Goal: Information Seeking & Learning: Find specific fact

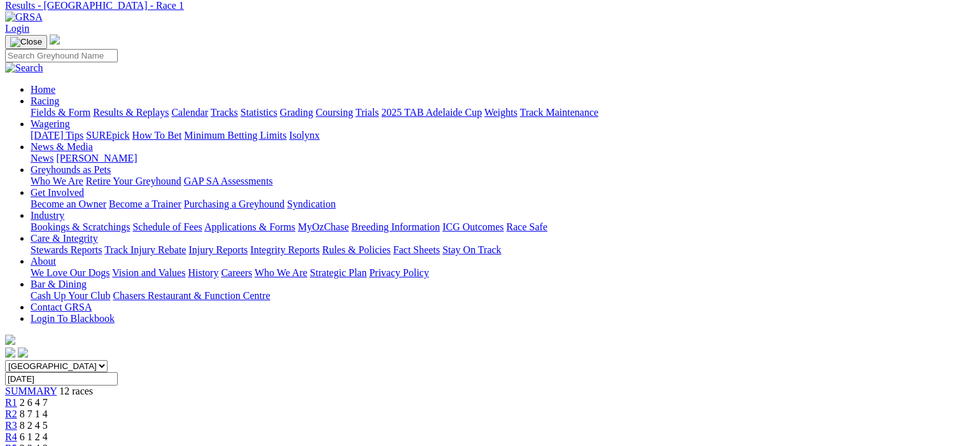
scroll to position [64, 0]
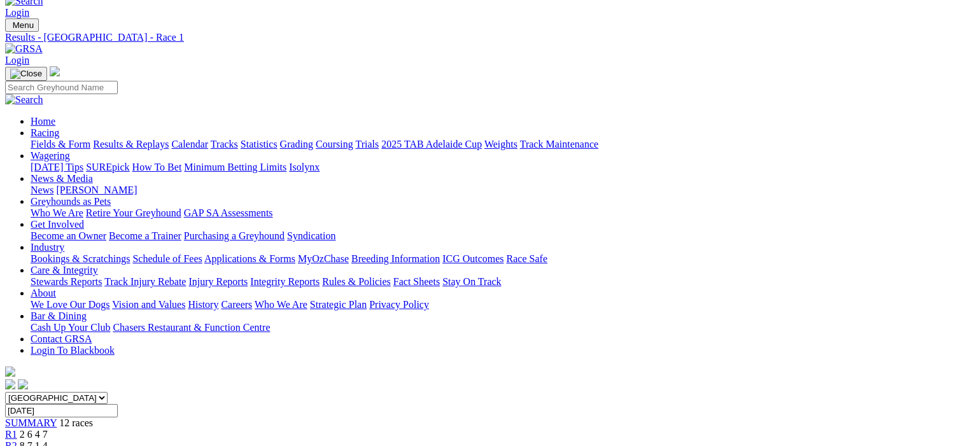
click at [17, 440] on span "R2" at bounding box center [11, 445] width 12 height 11
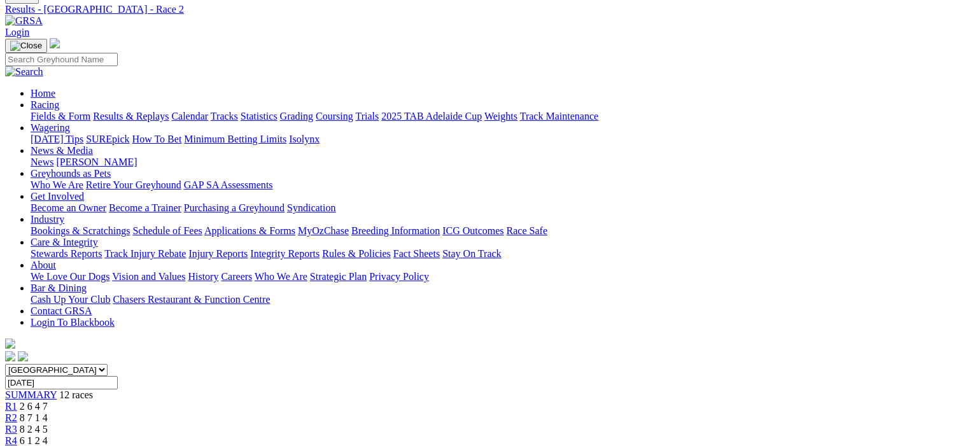
scroll to position [64, 0]
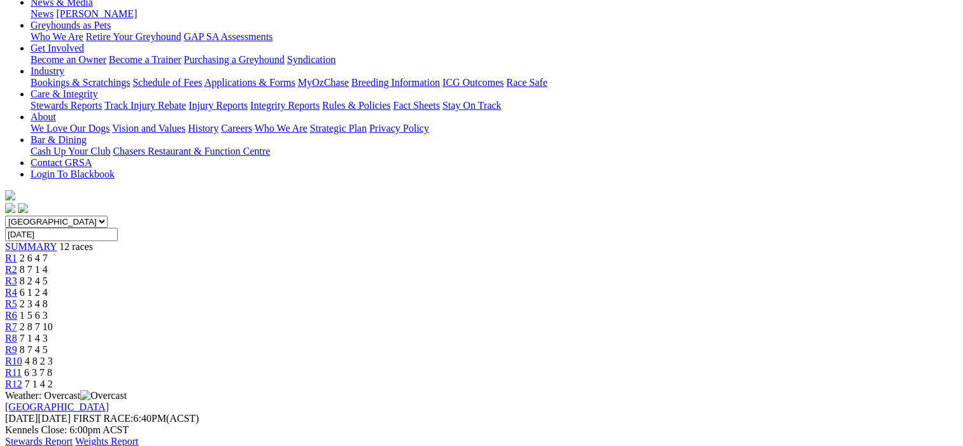
scroll to position [127, 0]
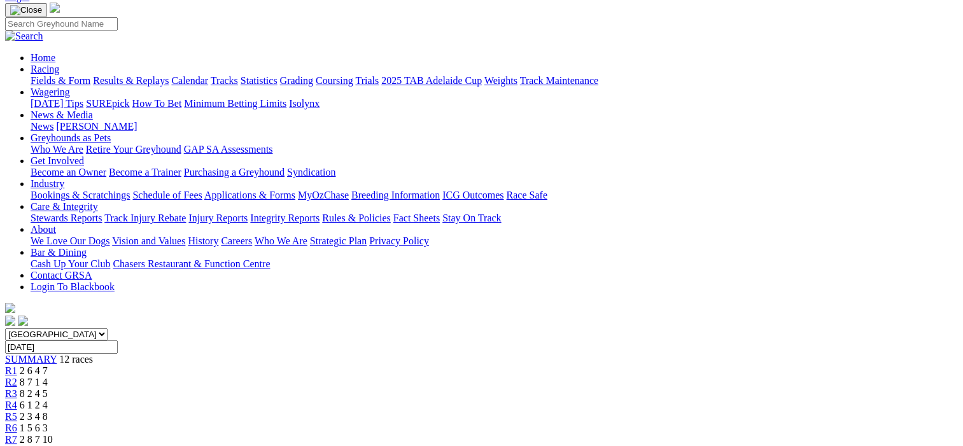
click at [17, 400] on span "R4" at bounding box center [11, 405] width 12 height 11
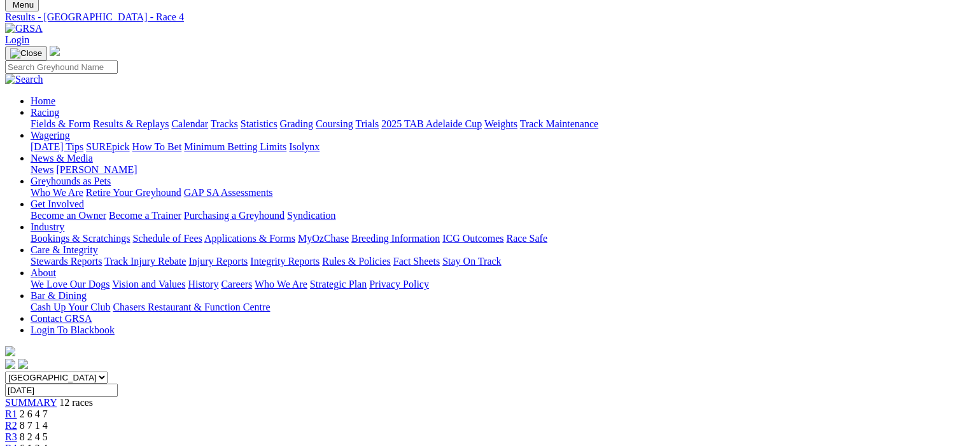
scroll to position [64, 0]
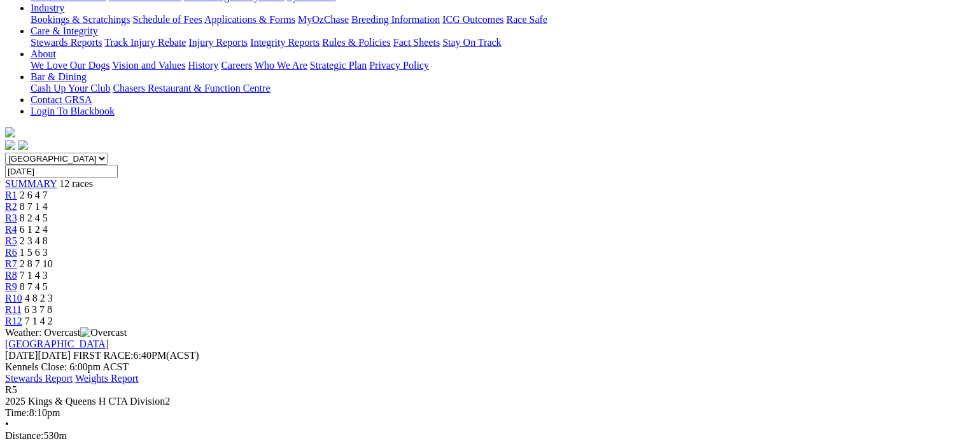
scroll to position [318, 0]
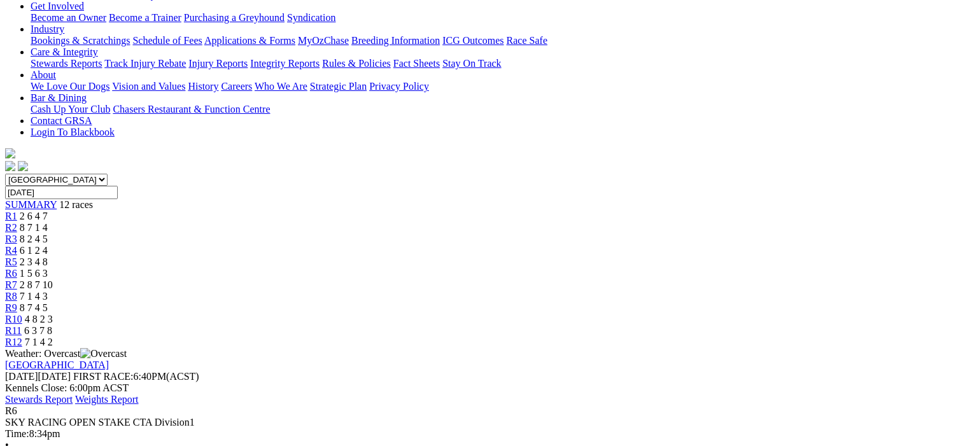
scroll to position [191, 0]
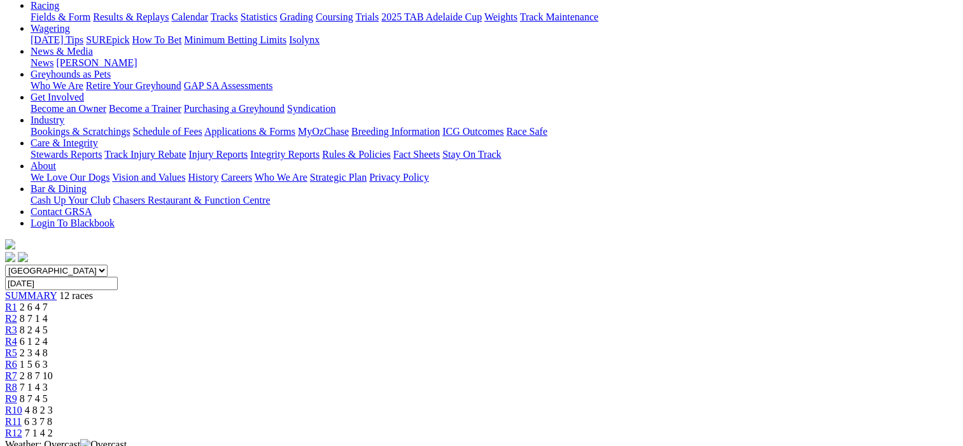
click at [17, 370] on span "R7" at bounding box center [11, 375] width 12 height 11
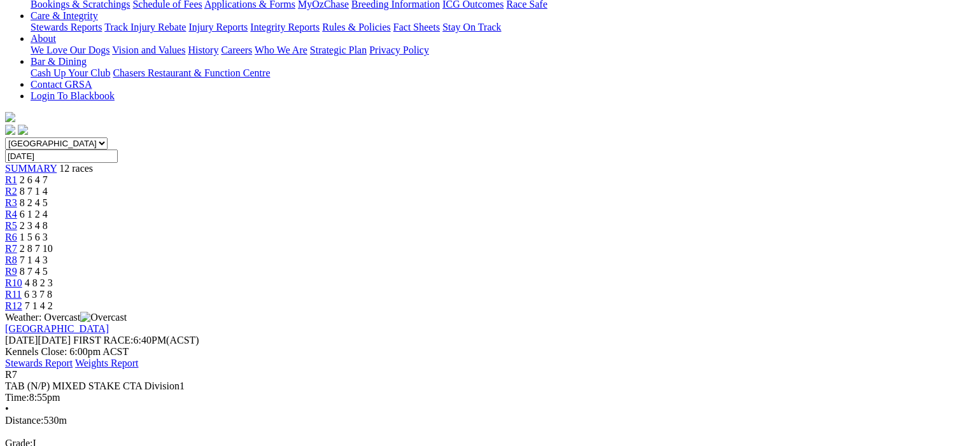
scroll to position [127, 0]
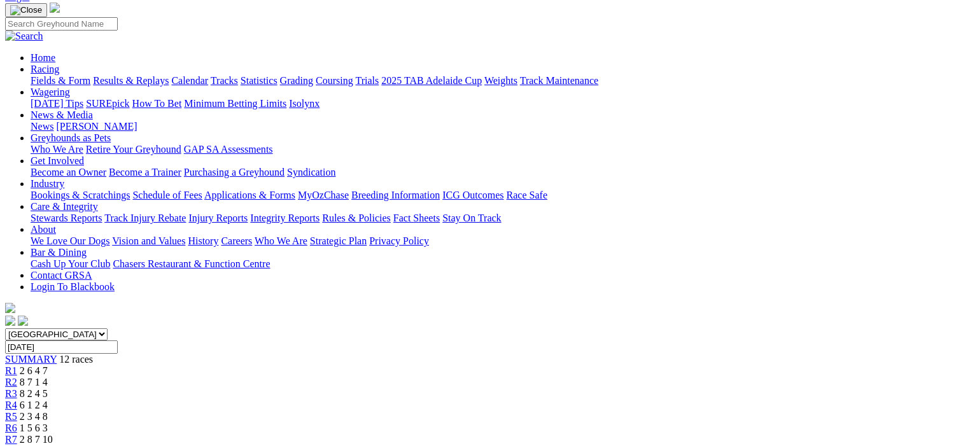
click at [17, 446] on span "R8" at bounding box center [11, 451] width 12 height 11
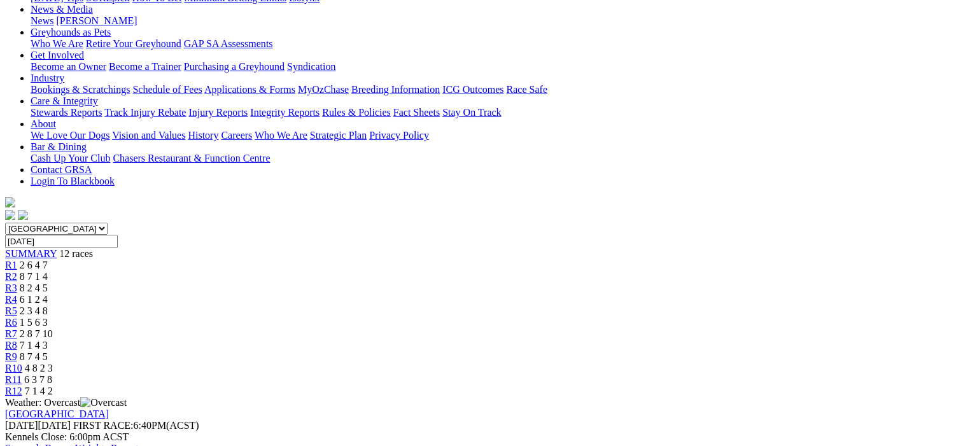
scroll to position [127, 0]
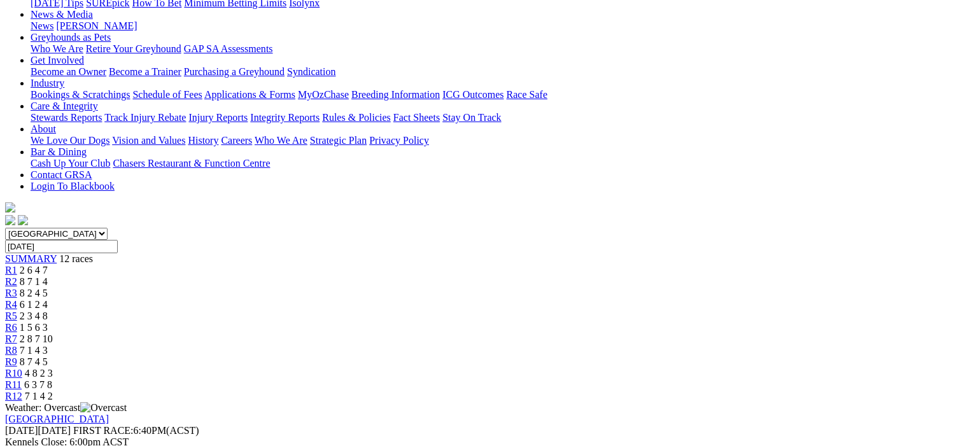
scroll to position [64, 0]
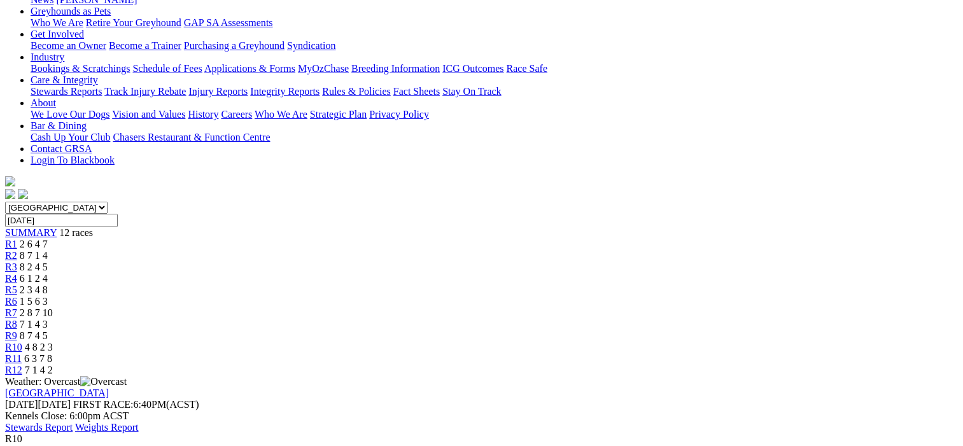
scroll to position [127, 0]
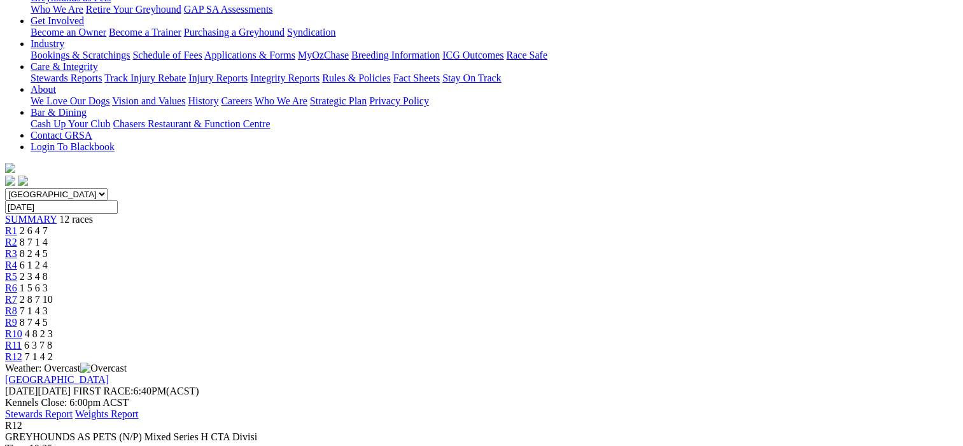
scroll to position [191, 0]
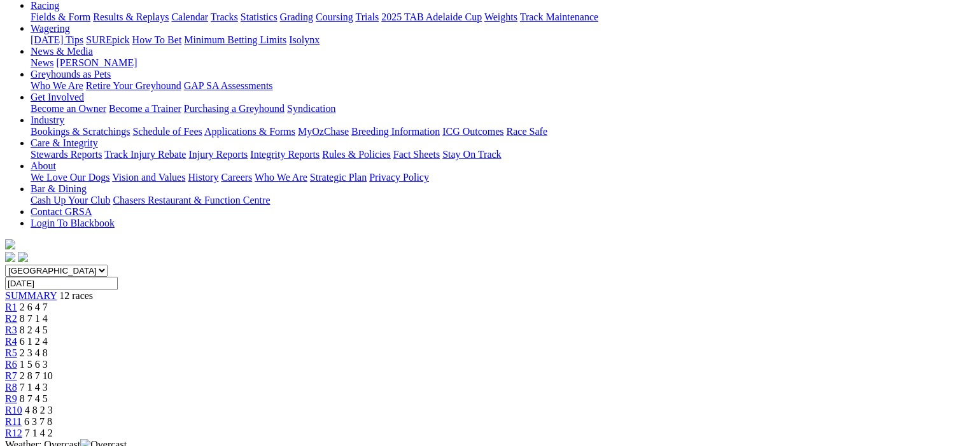
click at [733, 405] on div "R10 4 8 2 3" at bounding box center [481, 410] width 953 height 11
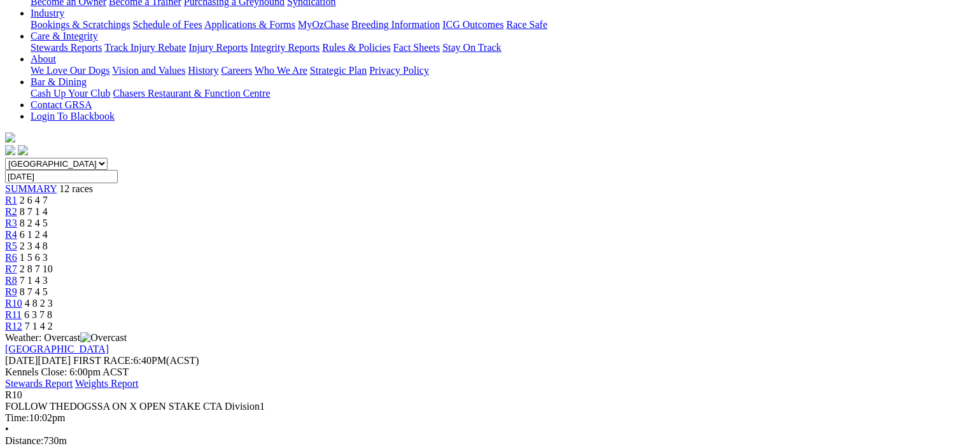
scroll to position [191, 0]
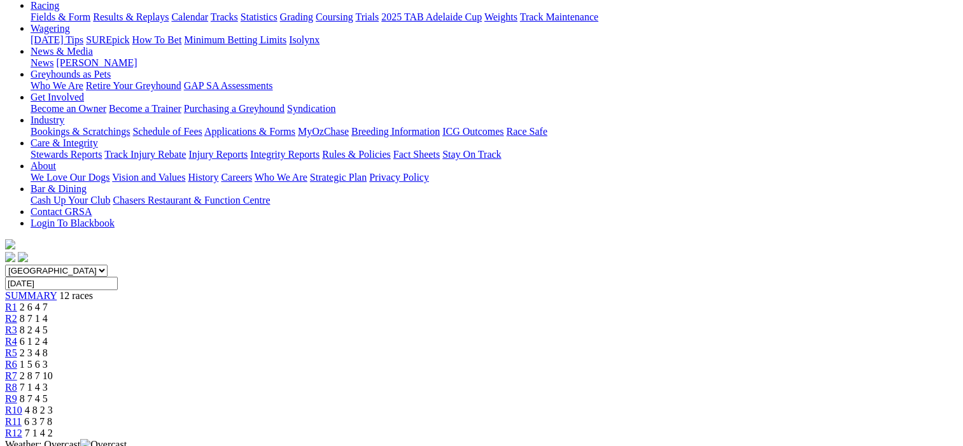
click at [22, 416] on span "R11" at bounding box center [13, 421] width 17 height 11
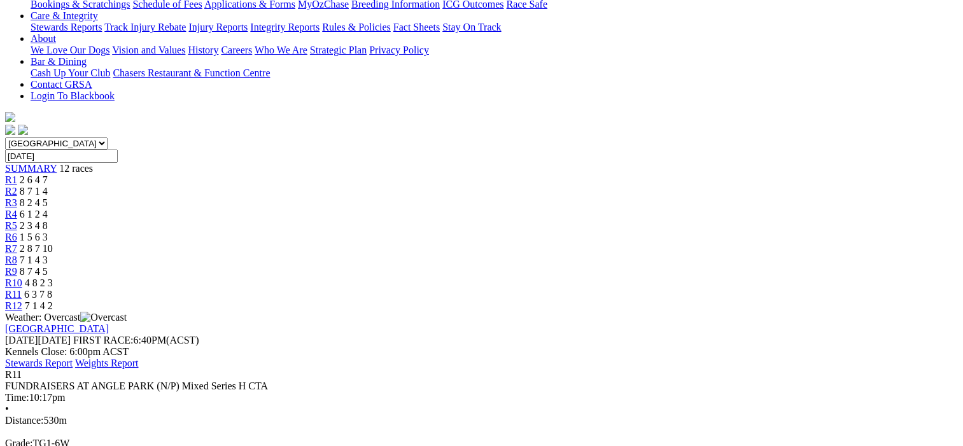
scroll to position [64, 0]
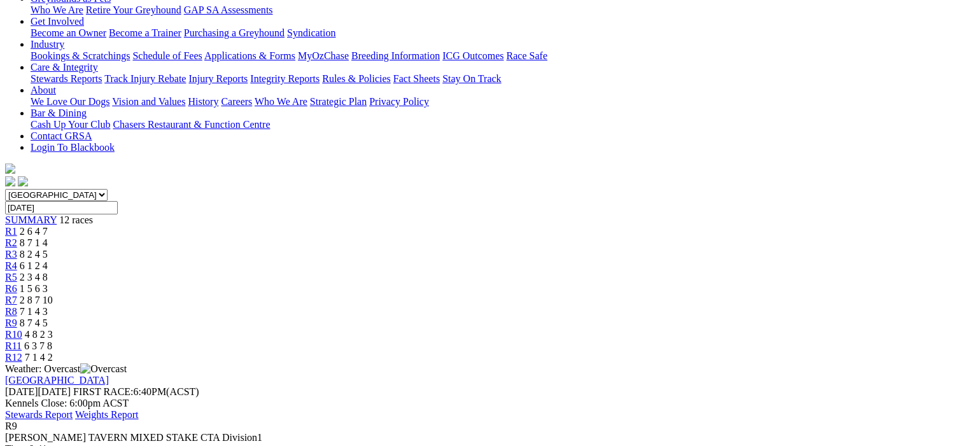
scroll to position [191, 0]
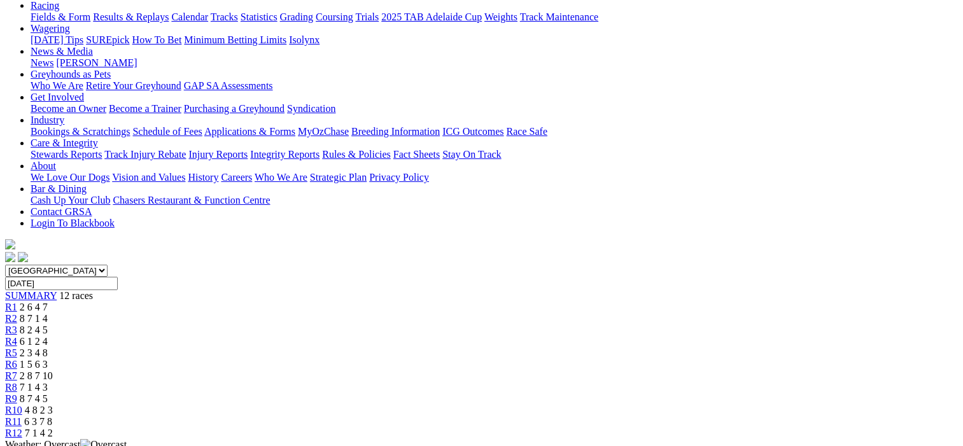
click at [17, 382] on span "R8" at bounding box center [11, 387] width 12 height 11
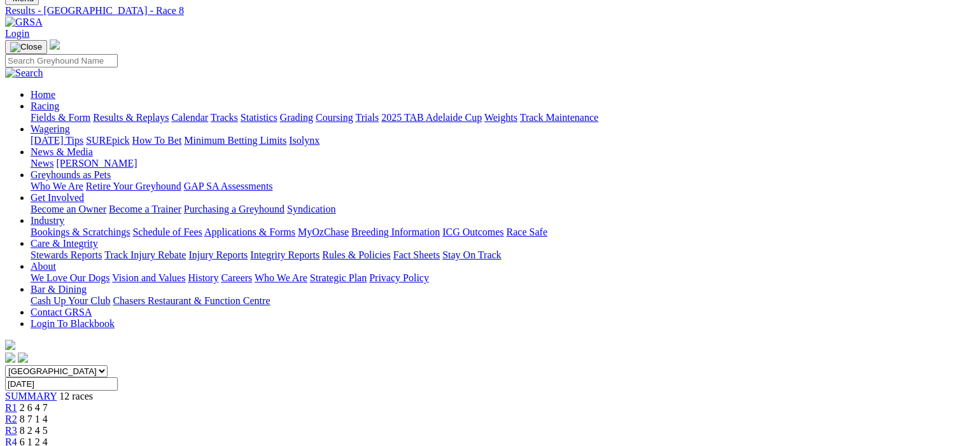
scroll to position [64, 0]
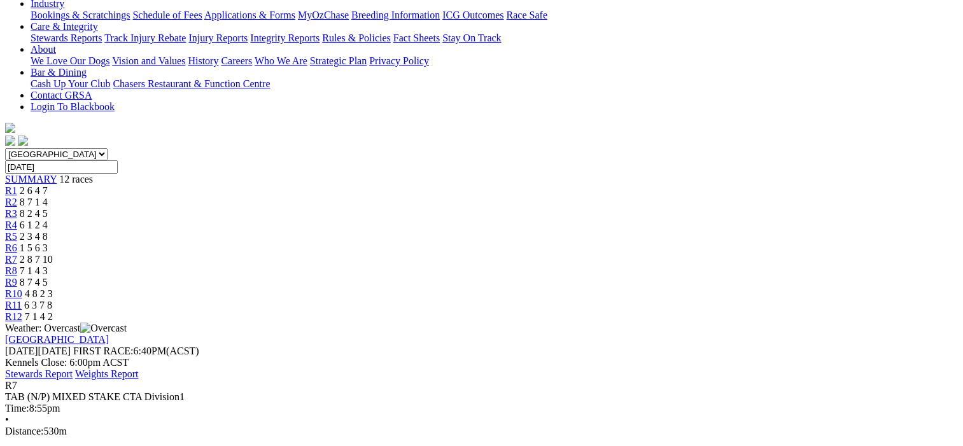
scroll to position [318, 0]
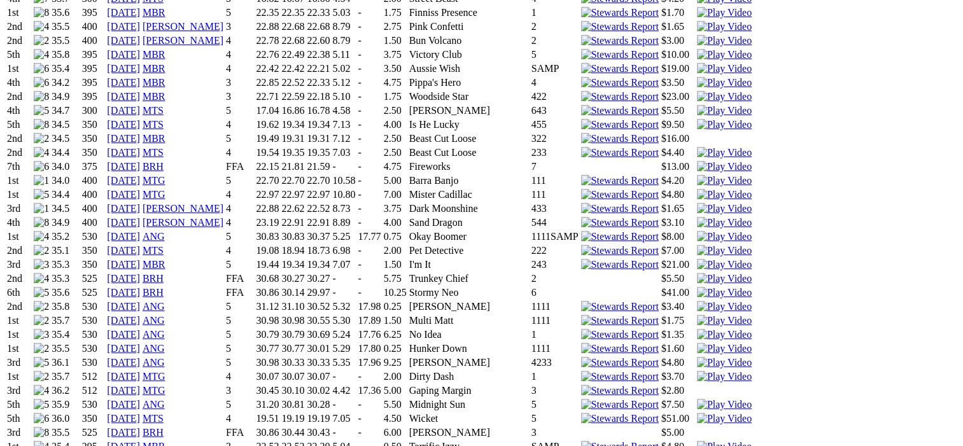
scroll to position [1718, 0]
